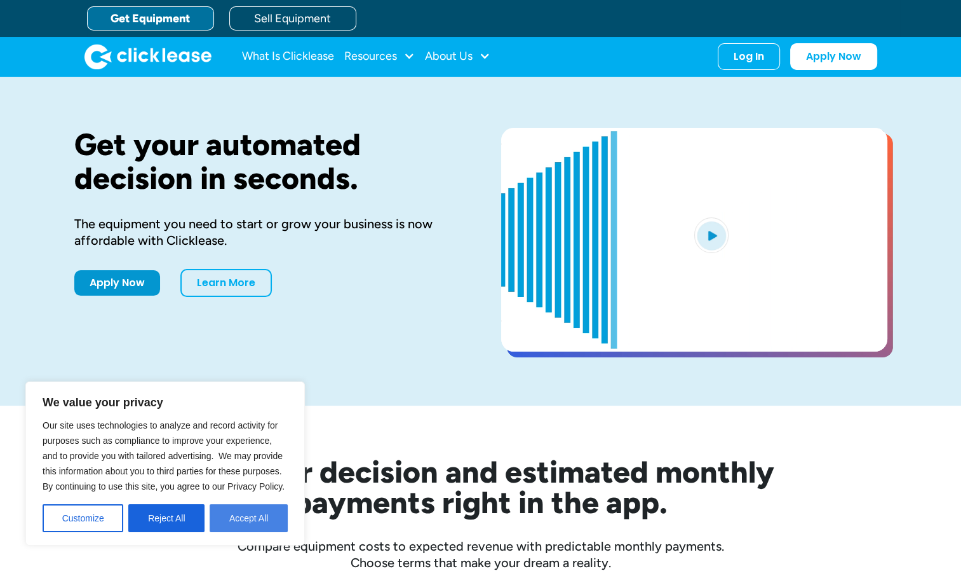
click at [230, 510] on button "Accept All" at bounding box center [249, 518] width 78 height 28
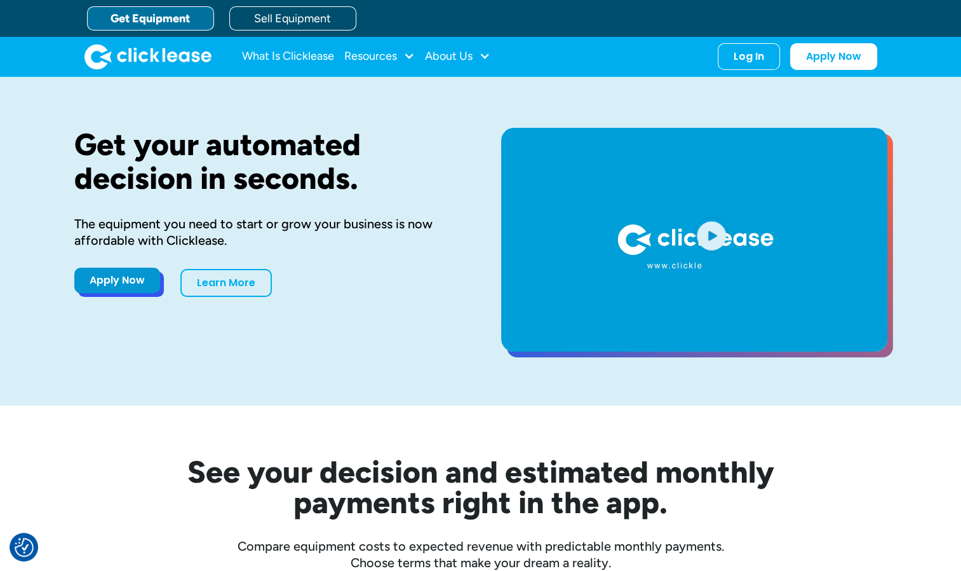
click at [114, 276] on link "Apply Now" at bounding box center [117, 280] width 86 height 25
